Goal: Information Seeking & Learning: Learn about a topic

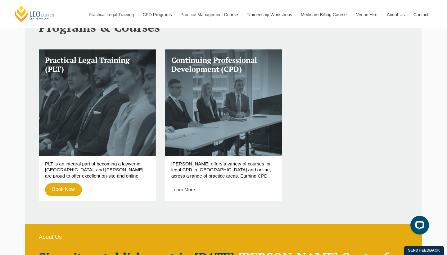
scroll to position [224, 0]
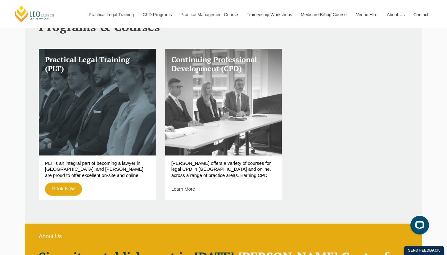
click at [224, 61] on h3 "Continuing Professional Development (CPD)" at bounding box center [223, 64] width 105 height 18
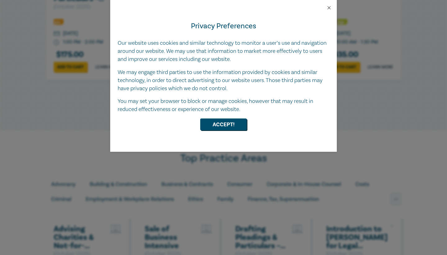
click at [329, 7] on button "Close" at bounding box center [329, 8] width 6 height 6
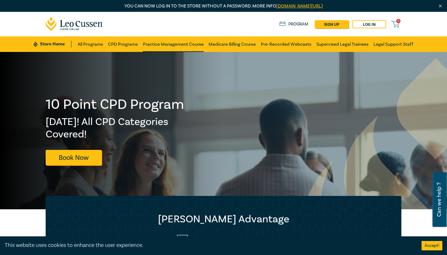
click at [173, 48] on link "Practice Management Course" at bounding box center [173, 44] width 61 height 16
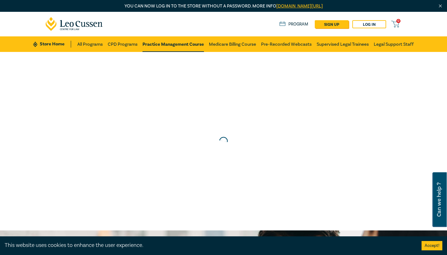
click at [173, 48] on link "Practice Management Course" at bounding box center [173, 44] width 61 height 16
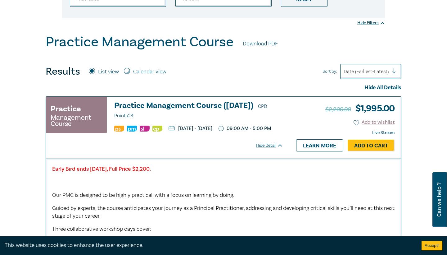
scroll to position [148, 0]
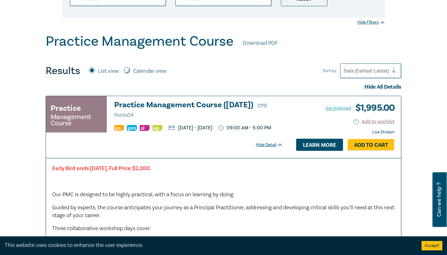
click at [305, 150] on link "Learn more" at bounding box center [319, 144] width 47 height 12
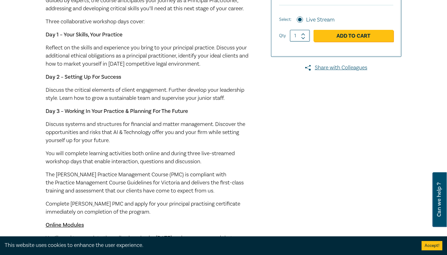
scroll to position [231, 0]
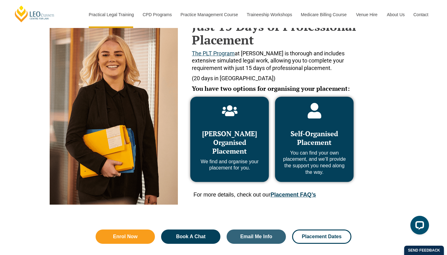
scroll to position [278, 0]
click at [230, 140] on span "[PERSON_NAME] Organised Placement" at bounding box center [229, 142] width 55 height 26
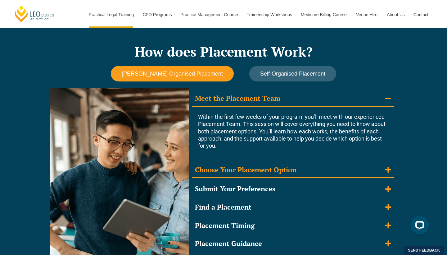
scroll to position [522, 0]
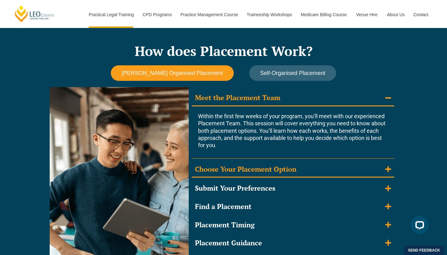
click at [389, 166] on icon "Accordion. Open links with Enter or Space, close with Escape, and navigate with…" at bounding box center [388, 169] width 6 height 6
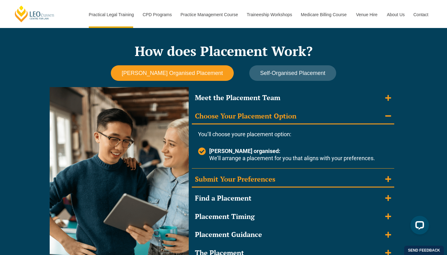
click at [389, 177] on icon "Accordion. Open links with Enter or Space, close with Escape, and navigate with…" at bounding box center [388, 179] width 6 height 6
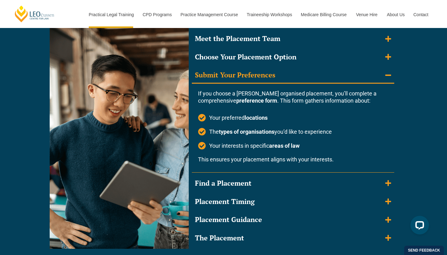
scroll to position [582, 0]
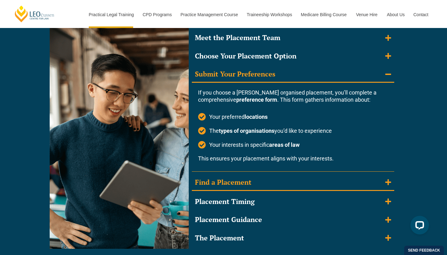
click at [390, 179] on icon "Accordion. Open links with Enter or Space, close with Escape, and navigate with…" at bounding box center [388, 182] width 6 height 6
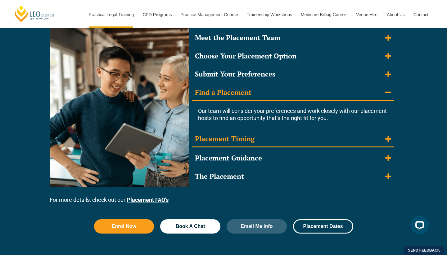
click at [389, 136] on icon "Accordion. Open links with Enter or Space, close with Escape, and navigate with…" at bounding box center [388, 139] width 6 height 6
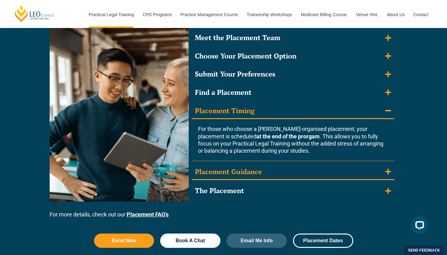
click at [388, 168] on icon "Accordion. Open links with Enter or Space, close with Escape, and navigate with…" at bounding box center [388, 171] width 6 height 6
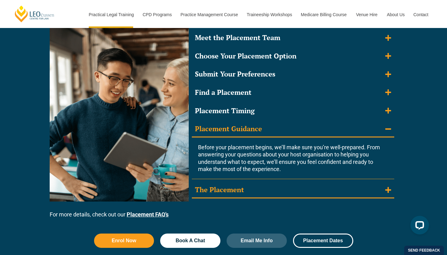
click at [386, 186] on icon "Accordion. Open links with Enter or Space, close with Escape, and navigate with…" at bounding box center [388, 189] width 6 height 7
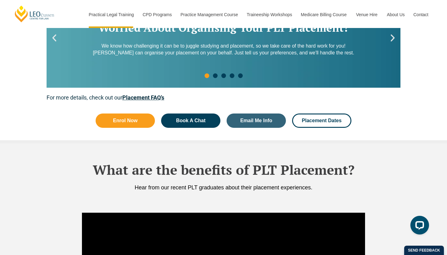
scroll to position [982, 0]
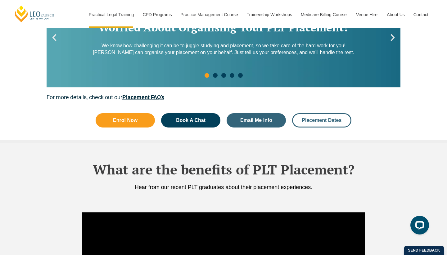
click at [329, 119] on link "Placement Dates" at bounding box center [321, 120] width 59 height 14
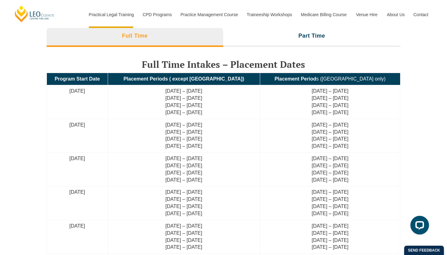
scroll to position [1476, 0]
